Goal: Register for event/course

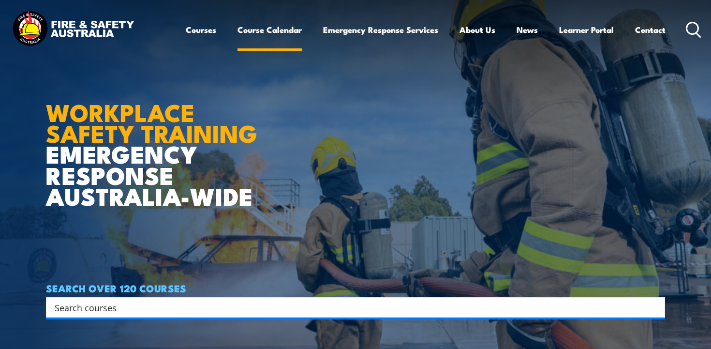
click at [238, 39] on link "Course Calendar" at bounding box center [270, 30] width 64 height 26
click at [83, 307] on input "Search input" at bounding box center [349, 307] width 589 height 15
type input "working at heights"
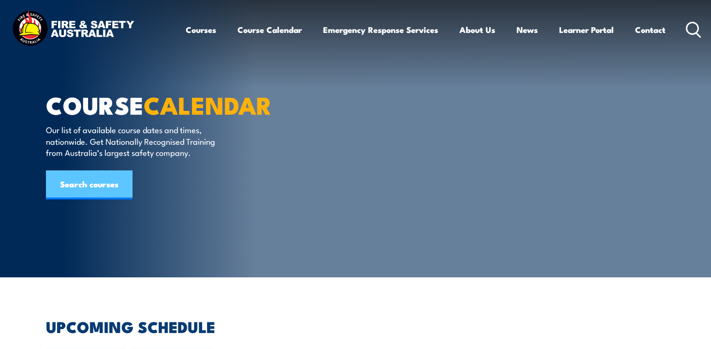
click at [110, 190] on link "Search courses" at bounding box center [89, 184] width 87 height 29
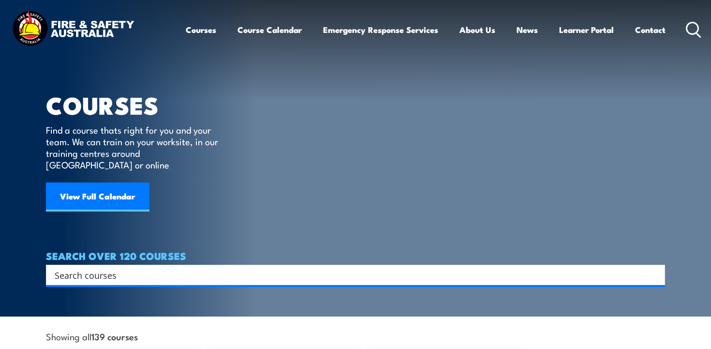
click at [107, 268] on input "Search input" at bounding box center [349, 275] width 589 height 15
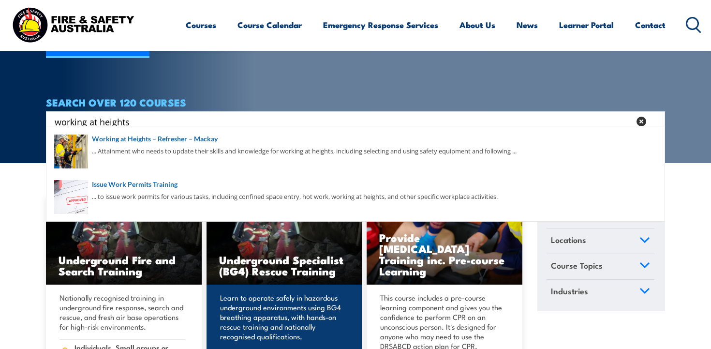
scroll to position [148, 0]
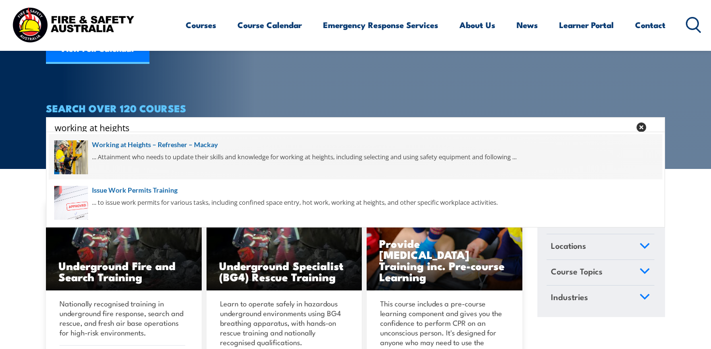
type input "working at heights"
click at [238, 145] on span at bounding box center [356, 156] width 614 height 45
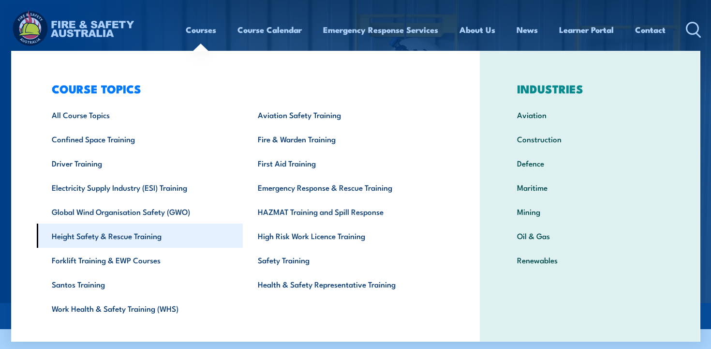
click at [131, 236] on link "Height Safety & Rescue Training" at bounding box center [140, 236] width 207 height 24
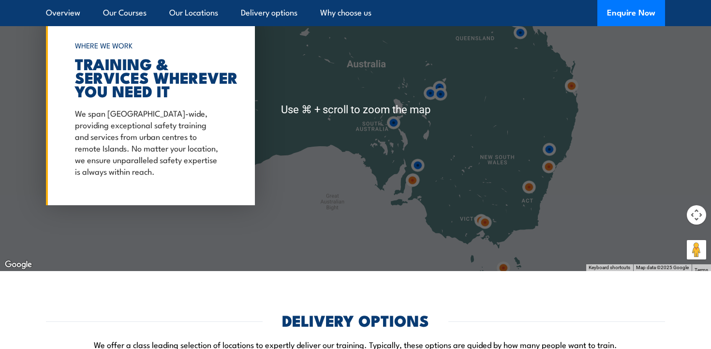
scroll to position [1692, 0]
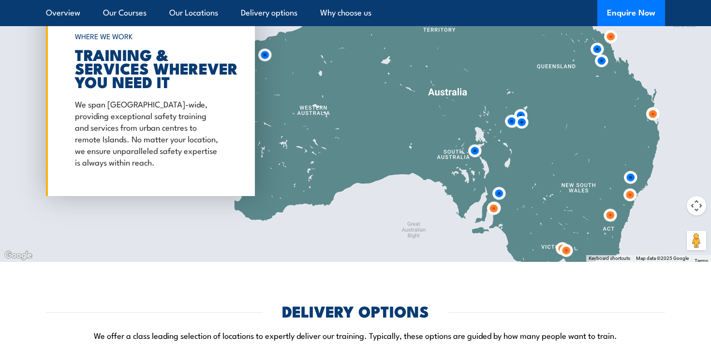
drag, startPoint x: 330, startPoint y: 109, endPoint x: 424, endPoint y: 138, distance: 98.9
click at [420, 140] on div at bounding box center [355, 101] width 711 height 322
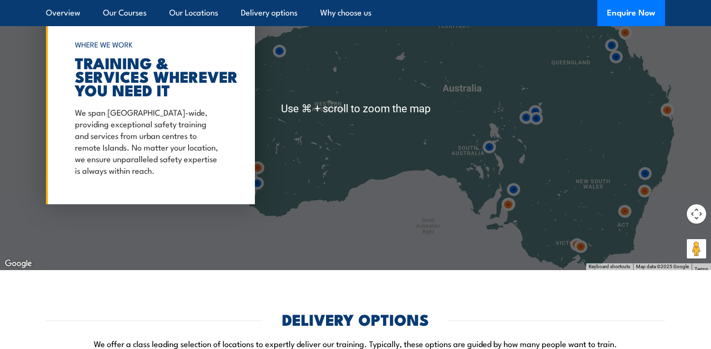
scroll to position [1684, 0]
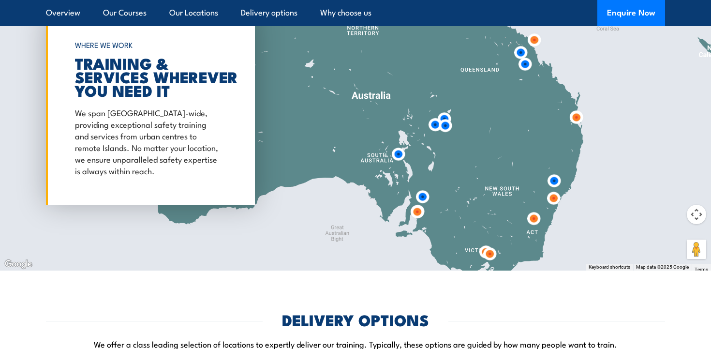
drag, startPoint x: 411, startPoint y: 80, endPoint x: 320, endPoint y: 84, distance: 90.6
click at [320, 85] on div at bounding box center [355, 109] width 711 height 322
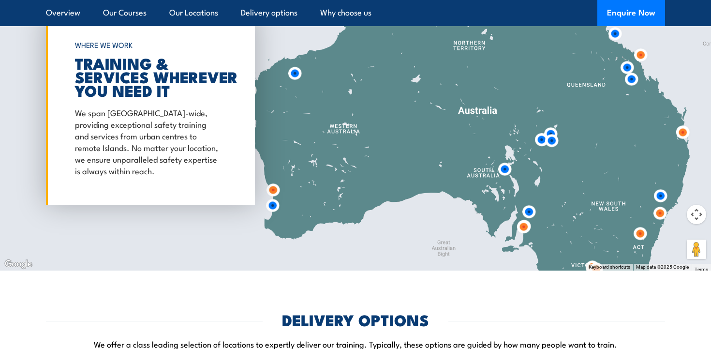
drag, startPoint x: 317, startPoint y: 108, endPoint x: 423, endPoint y: 122, distance: 106.9
click at [424, 122] on div at bounding box center [355, 109] width 711 height 322
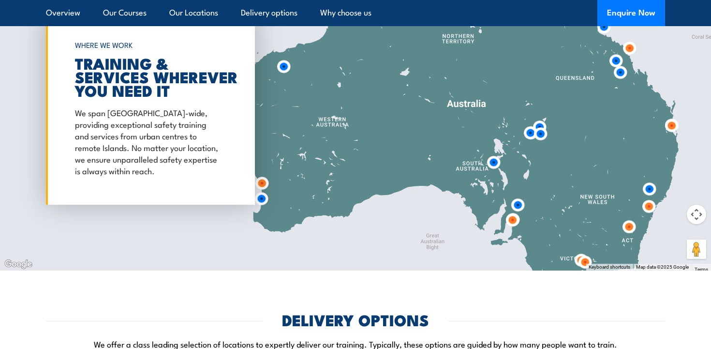
drag, startPoint x: 423, startPoint y: 122, endPoint x: 412, endPoint y: 117, distance: 12.1
click at [412, 117] on div at bounding box center [355, 109] width 711 height 322
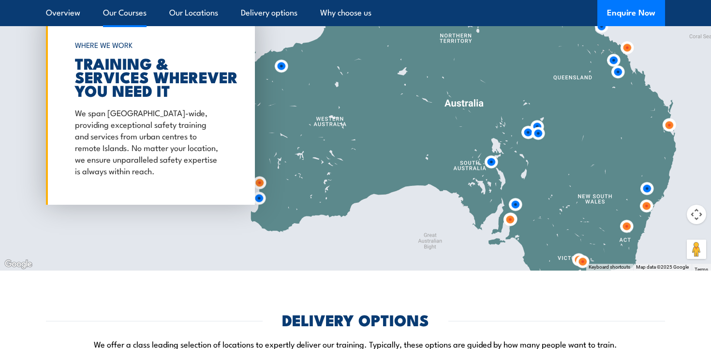
click at [131, 17] on link "Our Courses" at bounding box center [125, 13] width 44 height 26
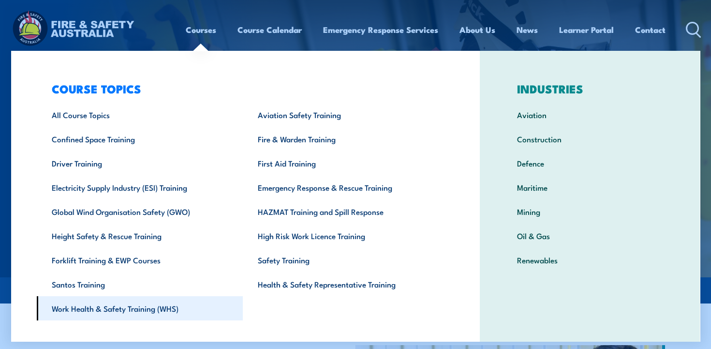
click at [146, 311] on link "Work Health & Safety Training (WHS)" at bounding box center [140, 308] width 207 height 24
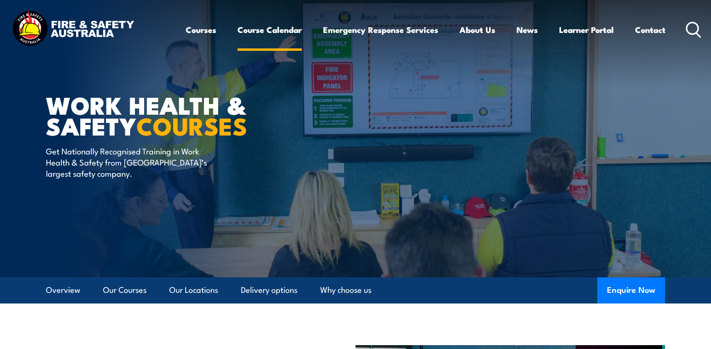
click at [288, 33] on link "Course Calendar" at bounding box center [270, 30] width 64 height 26
click at [189, 291] on link "Our Locations" at bounding box center [193, 290] width 49 height 26
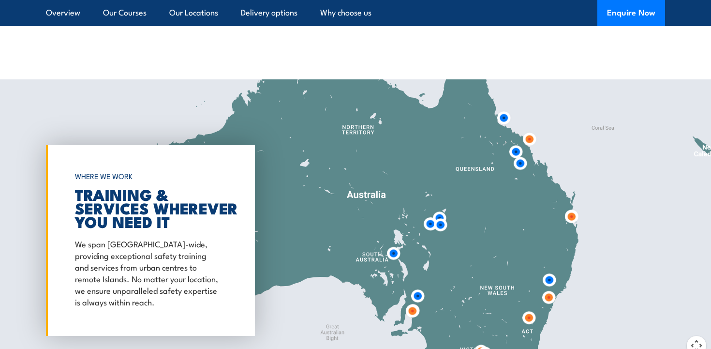
scroll to position [1305, 0]
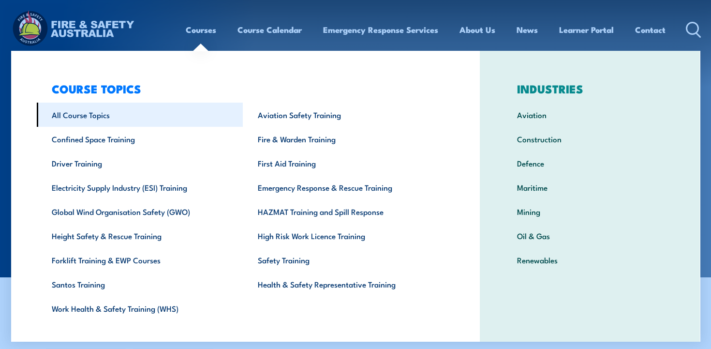
scroll to position [1, 0]
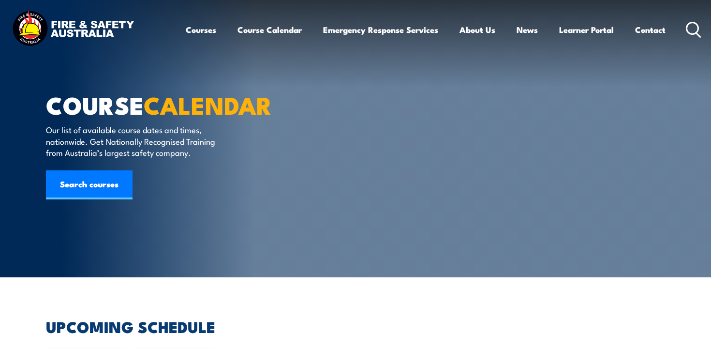
click at [5, 253] on section "COURSE CALENDAR Our list of available course dates and times, nationwide. Get N…" at bounding box center [355, 138] width 711 height 277
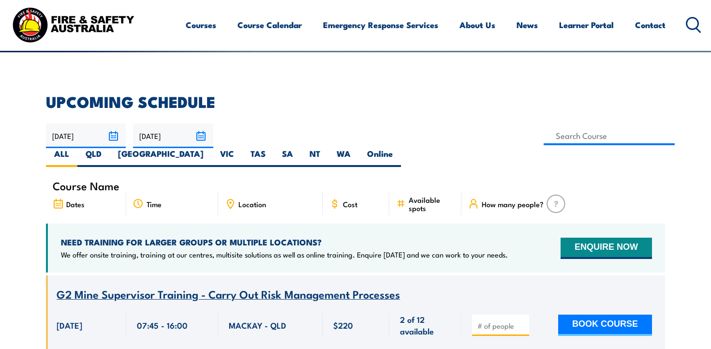
scroll to position [226, 0]
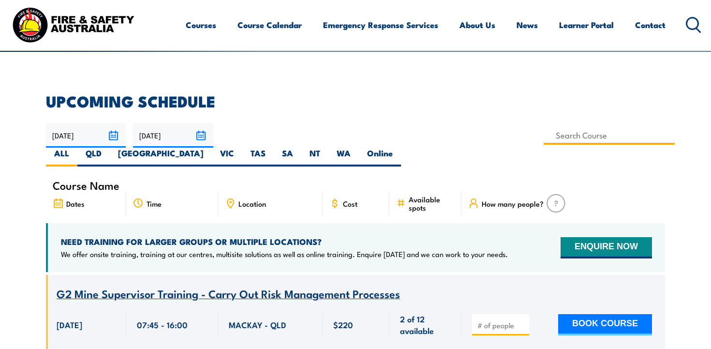
click at [544, 138] on input at bounding box center [609, 135] width 131 height 19
type input "Health & Safety Representatives Refresher OHS Training Course – [GEOGRAPHIC_DAT…"
click at [442, 179] on div "Course Name" at bounding box center [355, 185] width 619 height 13
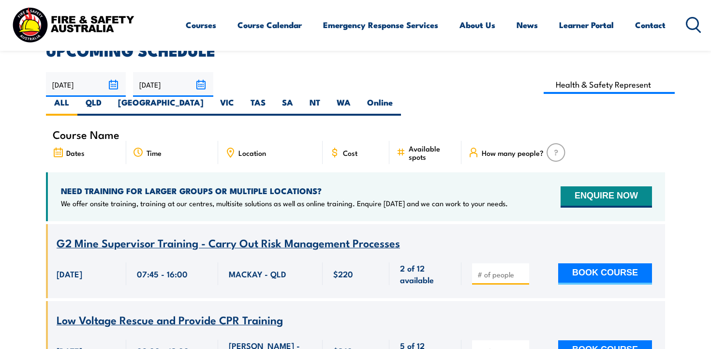
scroll to position [201, 0]
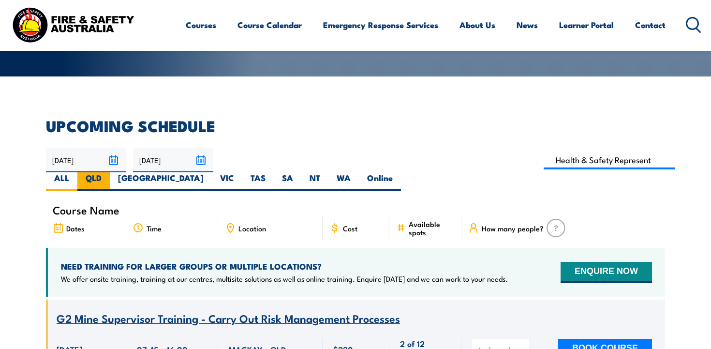
click at [110, 172] on label "QLD" at bounding box center [93, 181] width 32 height 19
click at [108, 172] on input "QLD" at bounding box center [105, 175] width 6 height 6
radio input "true"
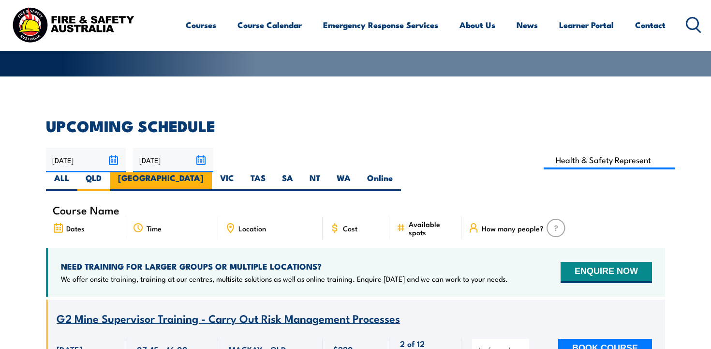
click at [212, 172] on label "[GEOGRAPHIC_DATA]" at bounding box center [161, 181] width 102 height 19
click at [210, 172] on input "[GEOGRAPHIC_DATA]" at bounding box center [207, 175] width 6 height 6
radio input "true"
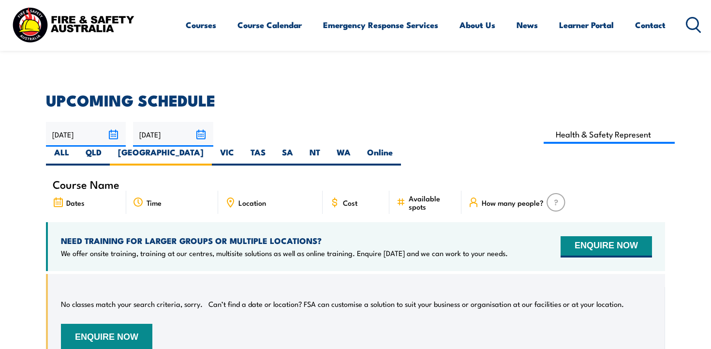
scroll to position [194, 0]
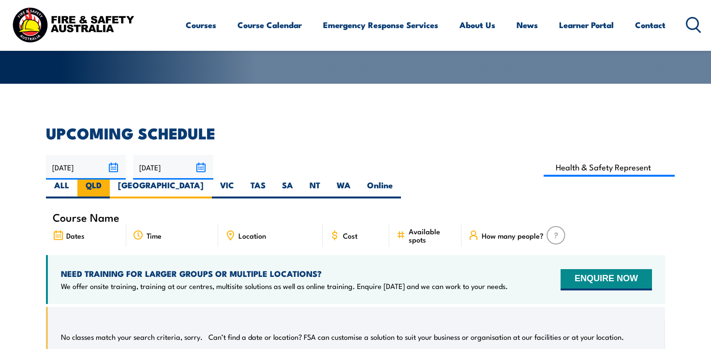
click at [110, 180] on label "QLD" at bounding box center [93, 189] width 32 height 19
click at [108, 180] on input "QLD" at bounding box center [105, 183] width 6 height 6
radio input "true"
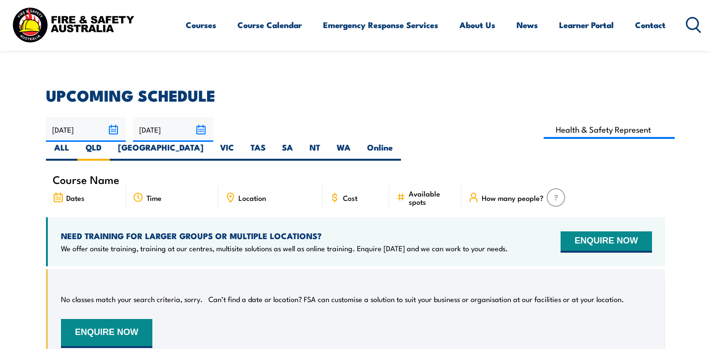
scroll to position [188, 0]
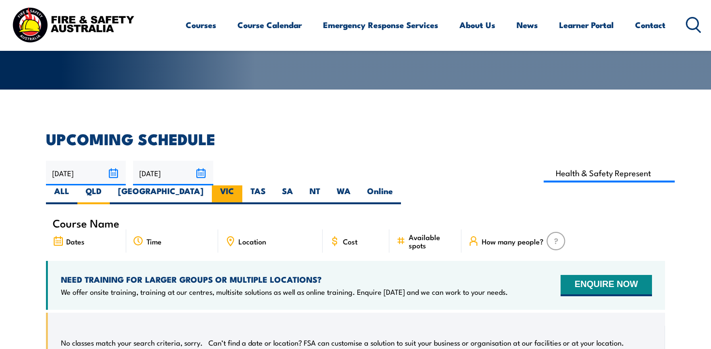
click at [242, 185] on label "VIC" at bounding box center [227, 194] width 30 height 19
click at [241, 185] on input "VIC" at bounding box center [237, 188] width 6 height 6
radio input "true"
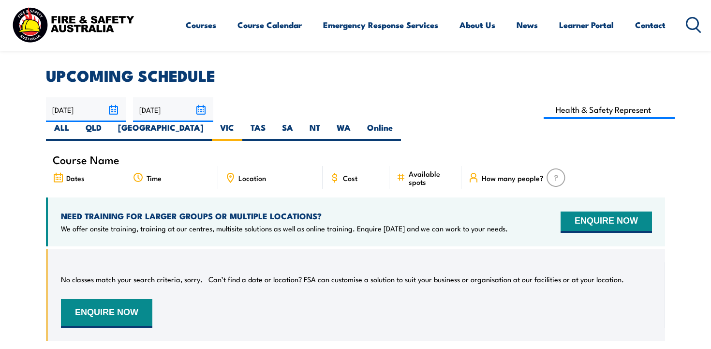
scroll to position [229, 0]
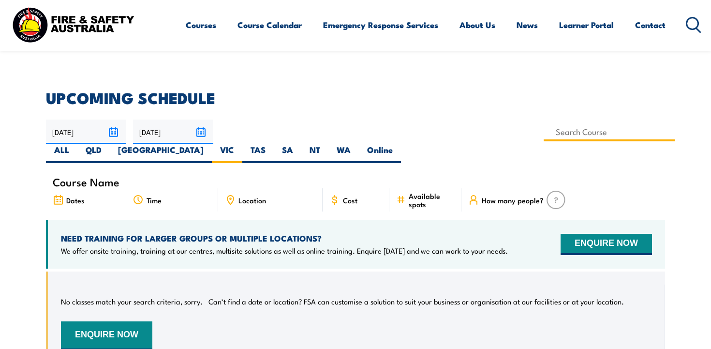
click at [544, 130] on input at bounding box center [609, 131] width 131 height 19
type input "Health & Safety Representatives Refresher OHS Training Course – [GEOGRAPHIC_DAT…"
click at [667, 231] on section "UPCOMING SCHEDULE [DATE] [DATE]" at bounding box center [355, 234] width 711 height 287
